Goal: Check status: Check status

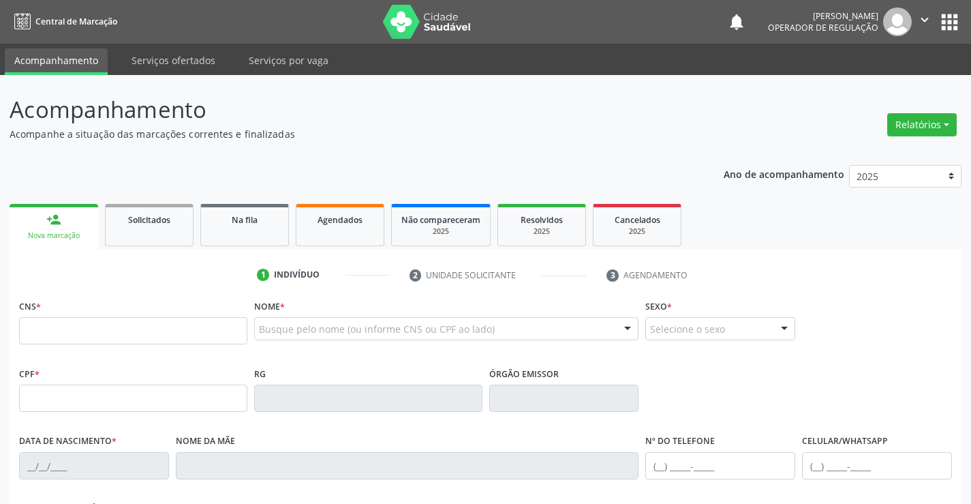
click at [298, 321] on div "Busque pelo nome (ou informe CNS ou CPF ao lado)" at bounding box center [446, 328] width 385 height 23
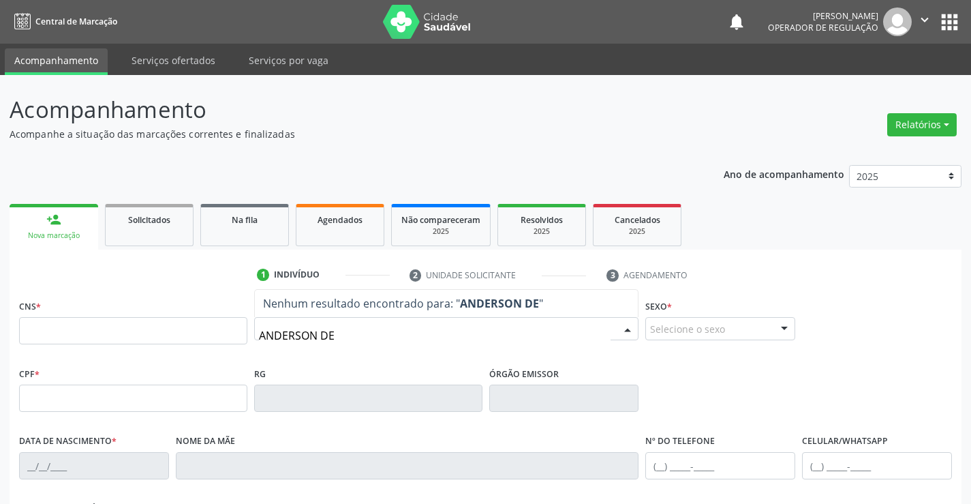
type input "ANDERSON DE"
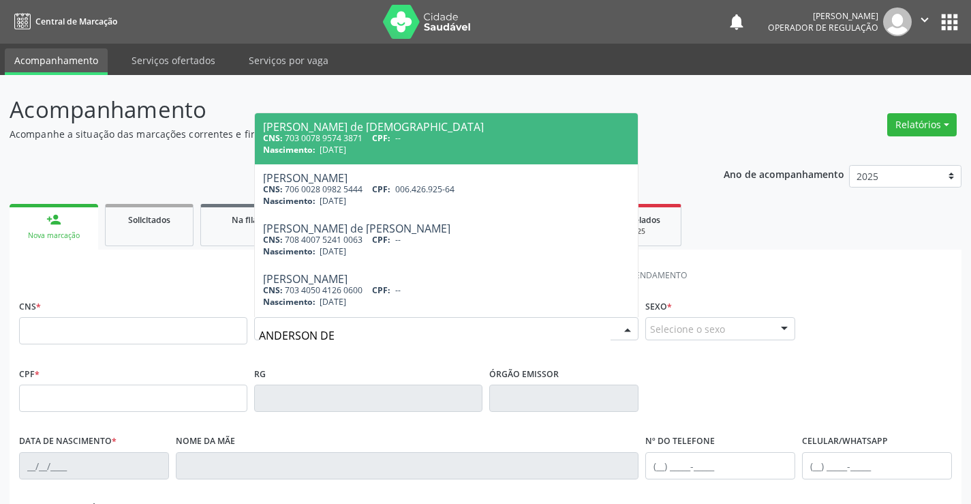
click at [186, 270] on ul "1 Indivíduo 2 Unidade solicitante 3 Agendamento" at bounding box center [486, 275] width 952 height 22
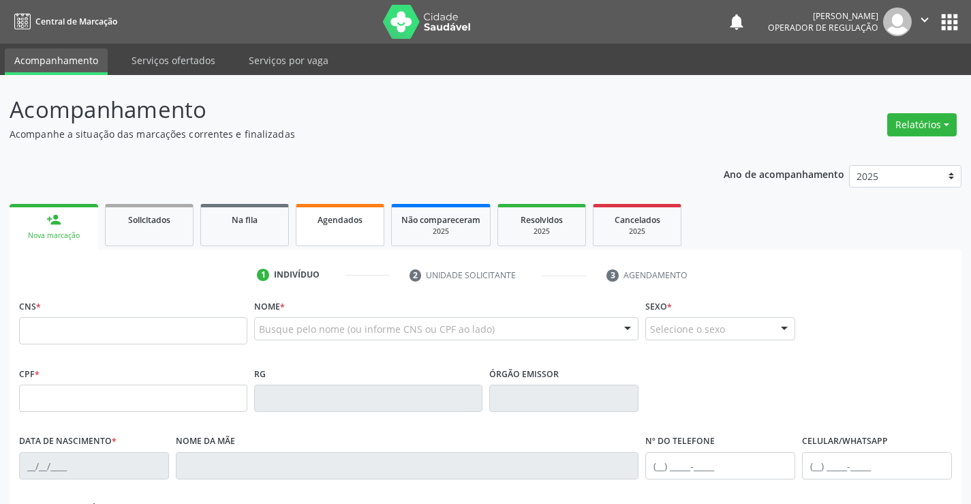
click at [333, 229] on link "Agendados" at bounding box center [340, 225] width 89 height 42
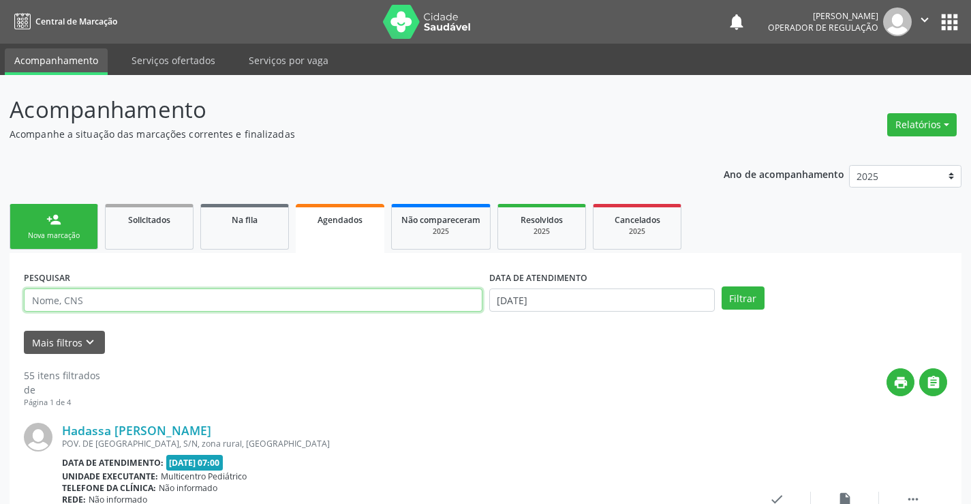
drag, startPoint x: 76, startPoint y: 298, endPoint x: 119, endPoint y: 290, distance: 43.0
click at [76, 298] on input "text" at bounding box center [253, 299] width 459 height 23
type input "[PERSON_NAME] DE [PERSON_NAME]"
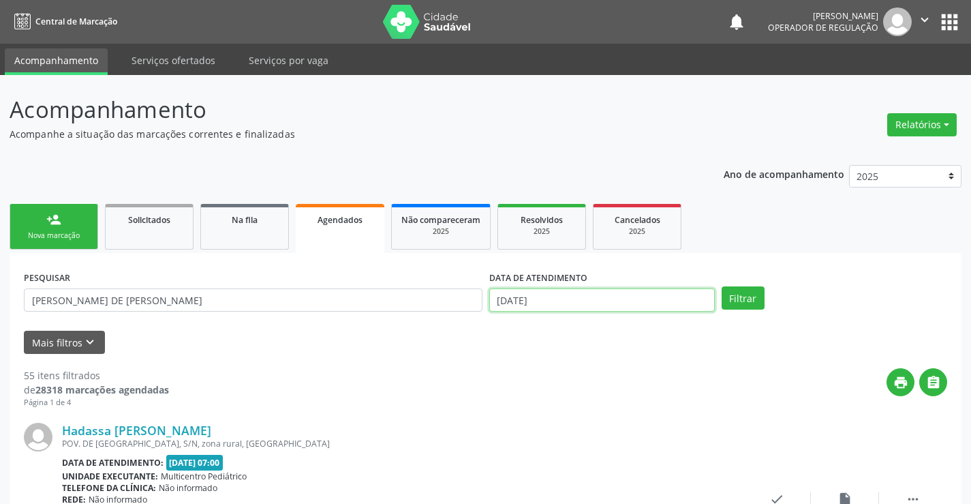
click at [687, 300] on input "[DATE]" at bounding box center [602, 299] width 226 height 23
click at [760, 289] on button "Filtrar" at bounding box center [743, 297] width 43 height 23
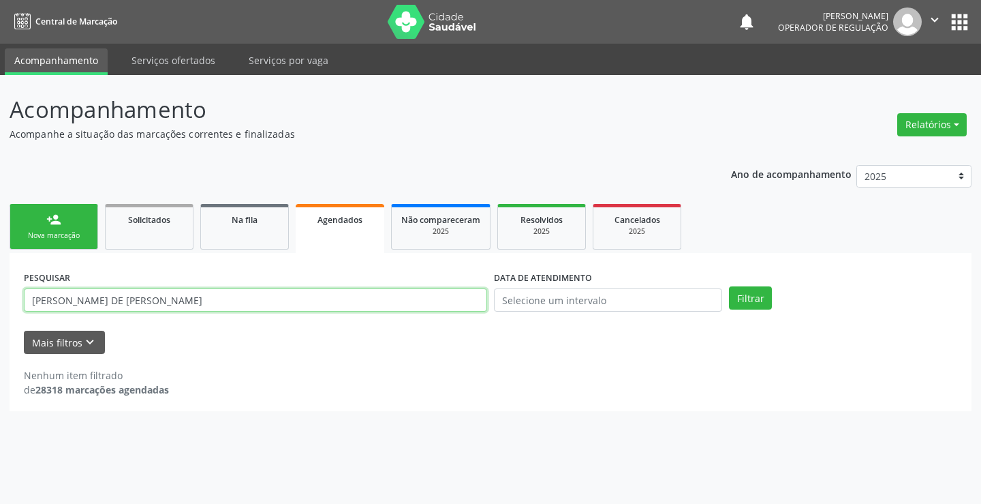
click at [118, 307] on input "[PERSON_NAME] DE [PERSON_NAME]" at bounding box center [255, 299] width 463 height 23
click at [121, 305] on input "[PERSON_NAME] DE [PERSON_NAME]" at bounding box center [255, 299] width 463 height 23
type input "[PERSON_NAME]"
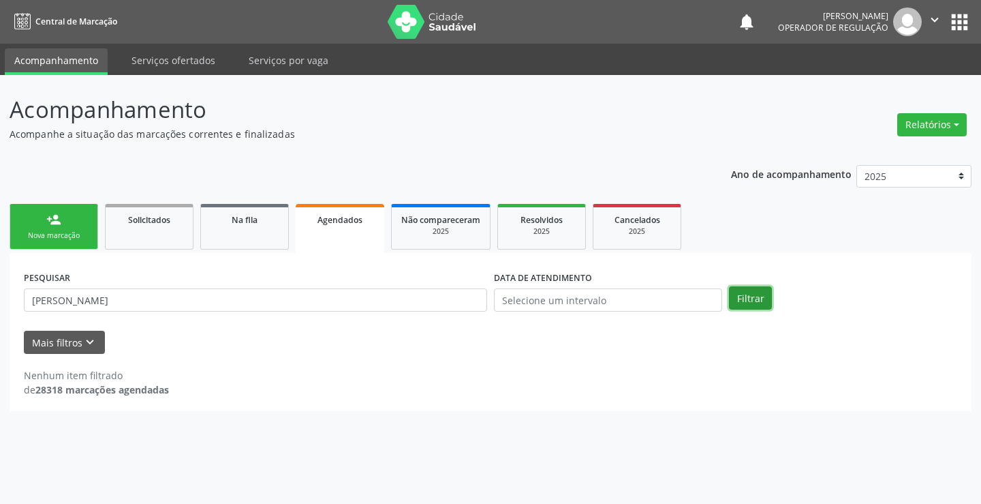
click at [761, 297] on button "Filtrar" at bounding box center [750, 297] width 43 height 23
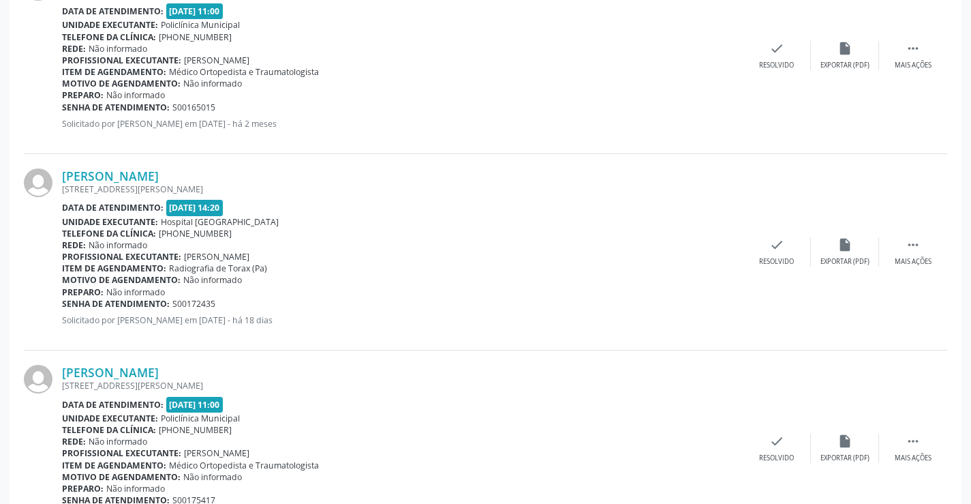
scroll to position [1695, 0]
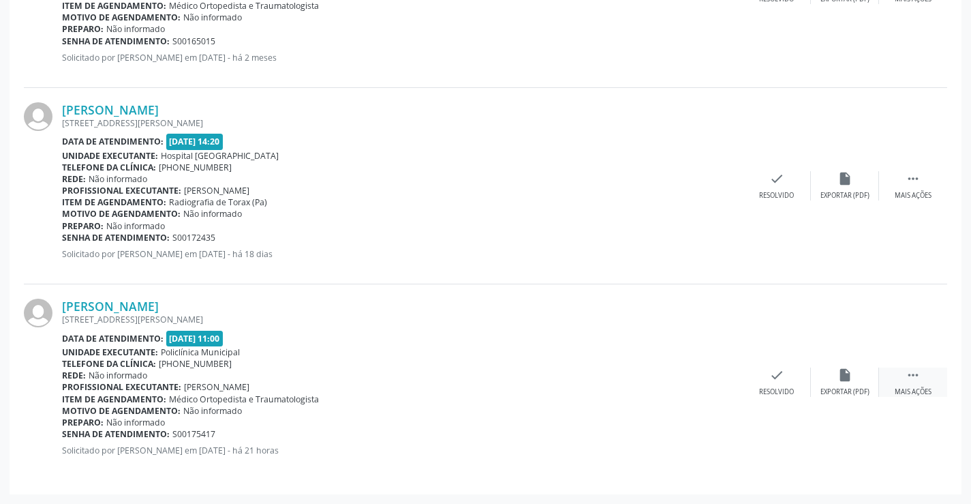
click at [916, 386] on div " Mais ações" at bounding box center [913, 381] width 68 height 29
